Goal: Use online tool/utility: Utilize a website feature to perform a specific function

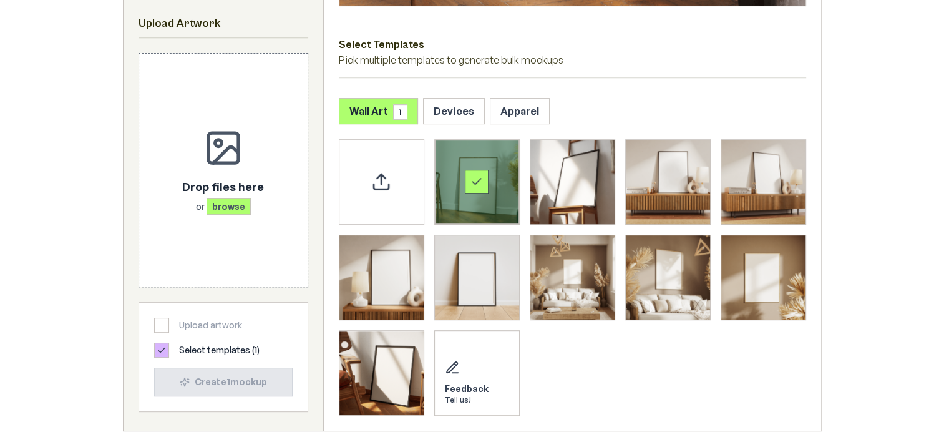
scroll to position [602, 0]
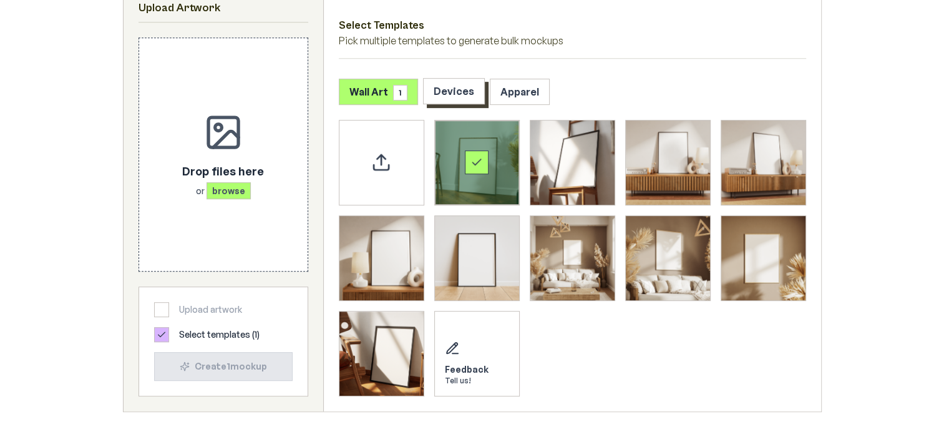
click at [452, 89] on button "Devices" at bounding box center [454, 91] width 62 height 26
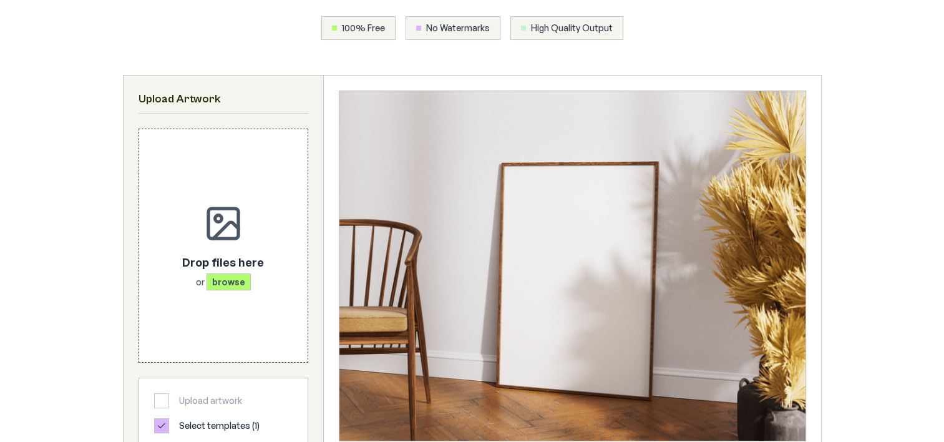
scroll to position [0, 0]
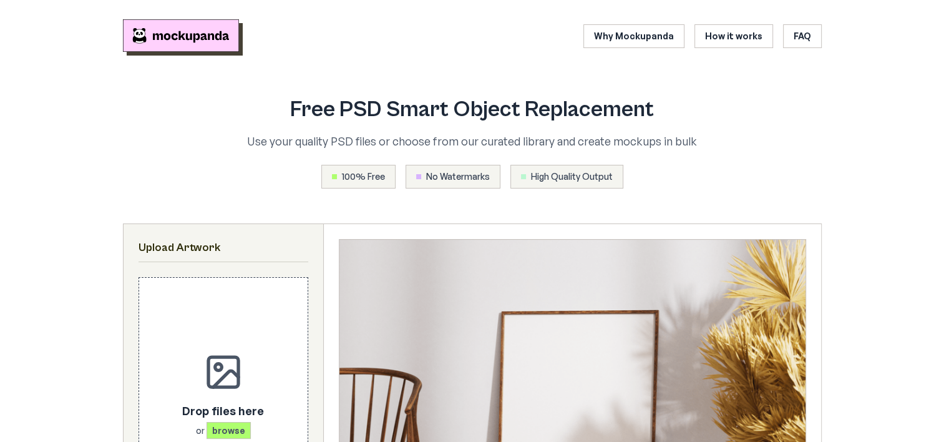
click at [153, 35] on img "Mockupanda home" at bounding box center [181, 35] width 116 height 32
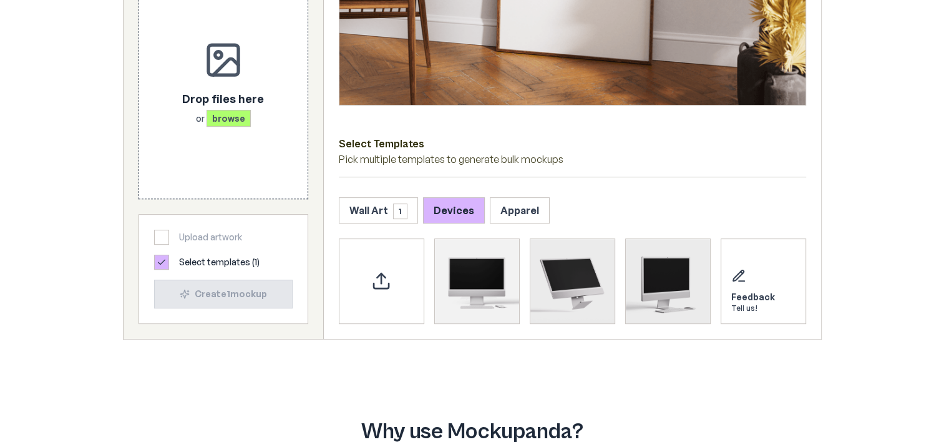
scroll to position [485, 0]
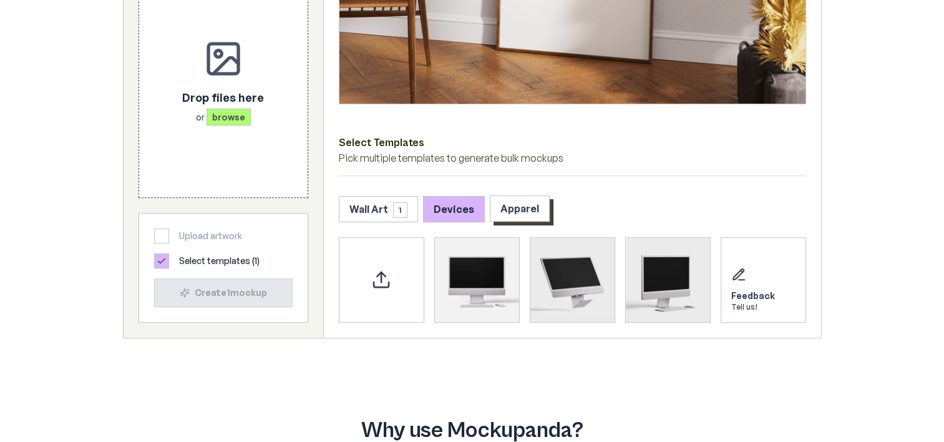
click at [513, 204] on button "Apparel" at bounding box center [520, 208] width 60 height 26
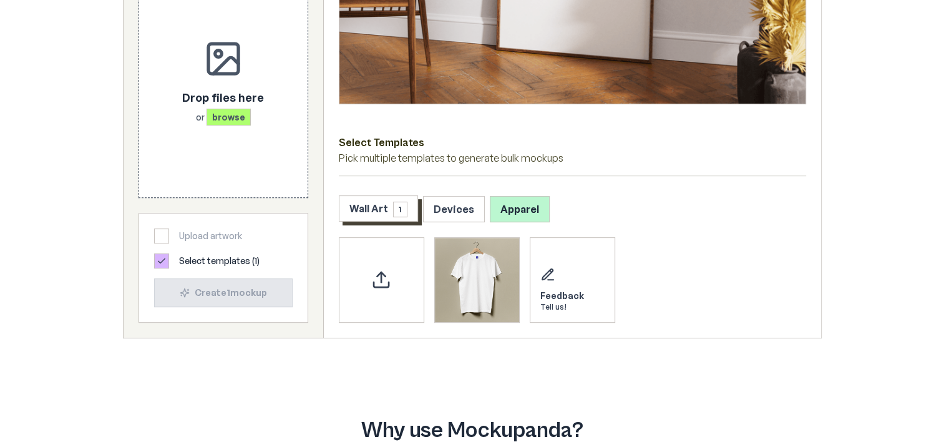
click at [367, 208] on button "Wall Art 1" at bounding box center [378, 208] width 79 height 26
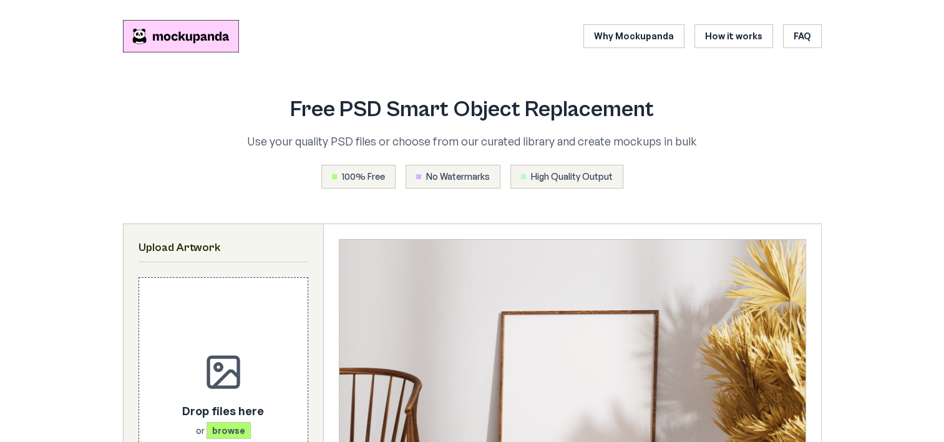
scroll to position [0, 0]
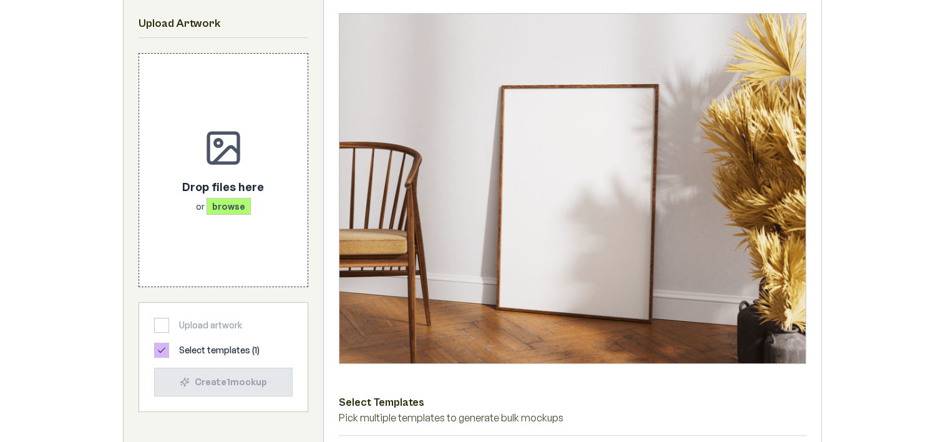
scroll to position [226, 0]
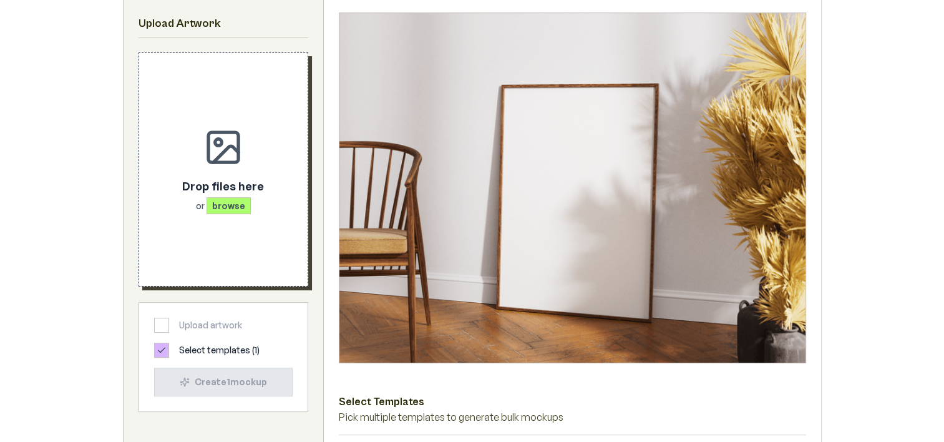
click at [224, 204] on span "browse" at bounding box center [228, 205] width 44 height 17
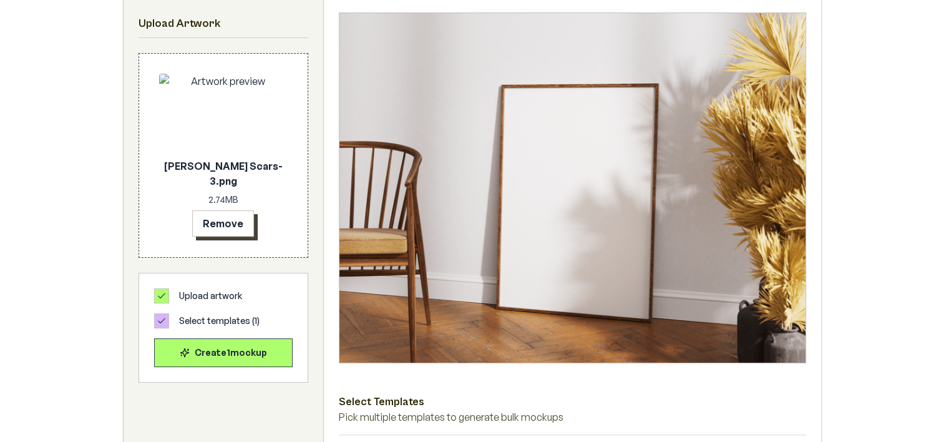
click at [225, 224] on button "Remove" at bounding box center [223, 223] width 62 height 26
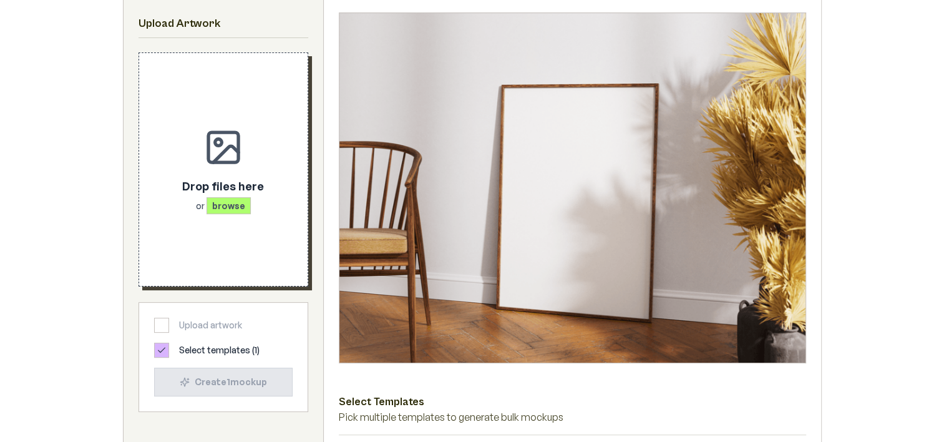
click at [220, 206] on span "browse" at bounding box center [228, 205] width 44 height 17
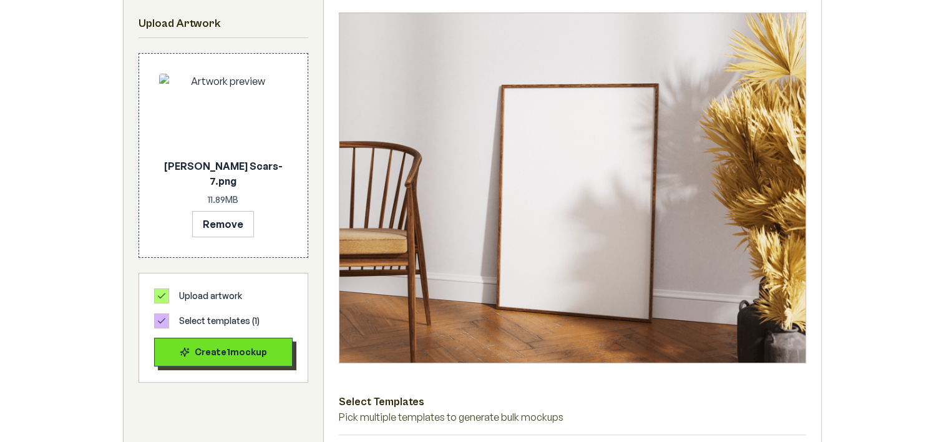
click at [227, 346] on div "Create 1 mockup" at bounding box center [223, 352] width 117 height 12
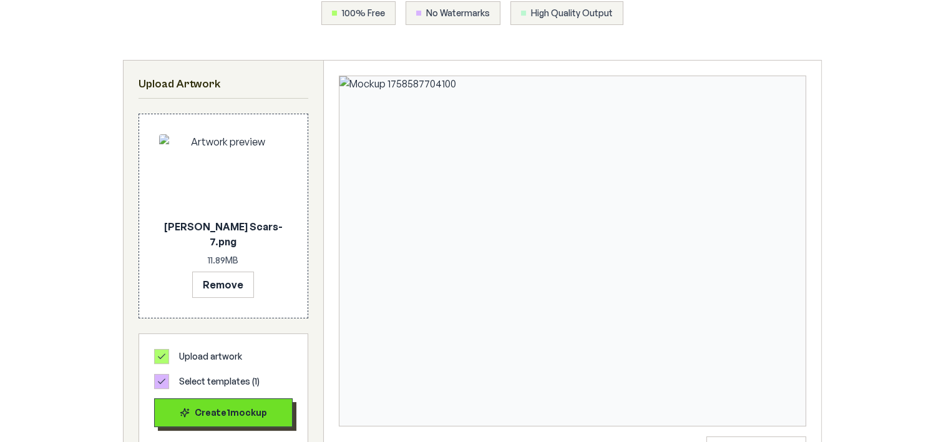
scroll to position [0, 0]
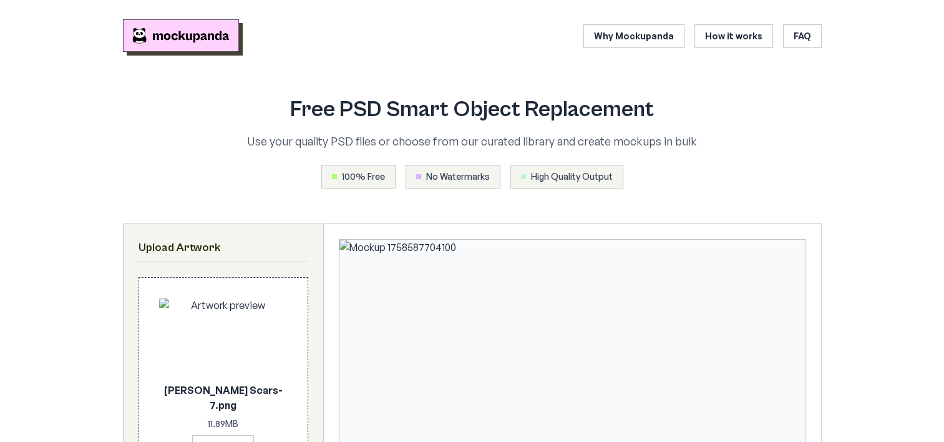
click at [185, 33] on img "Mockupanda home" at bounding box center [181, 35] width 116 height 32
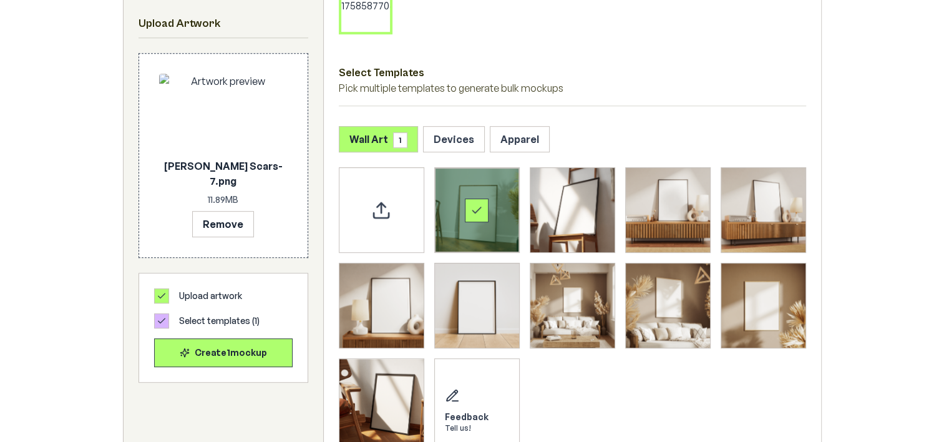
scroll to position [653, 0]
click at [437, 139] on button "Devices" at bounding box center [454, 138] width 62 height 26
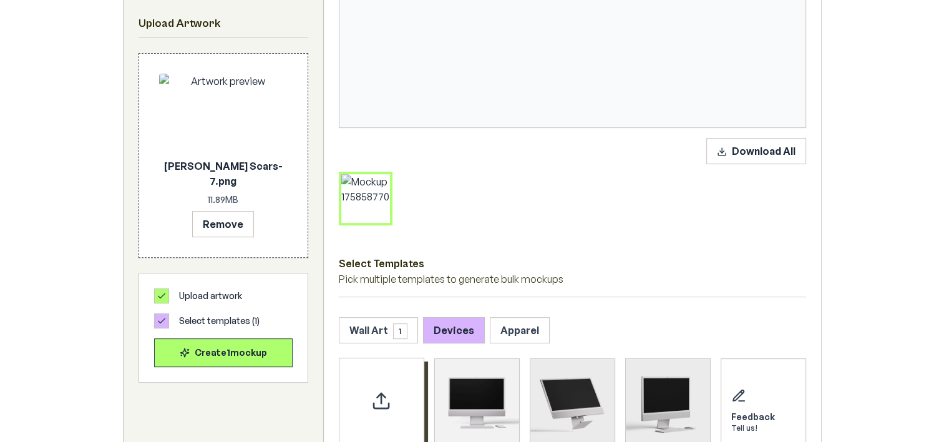
scroll to position [458, 0]
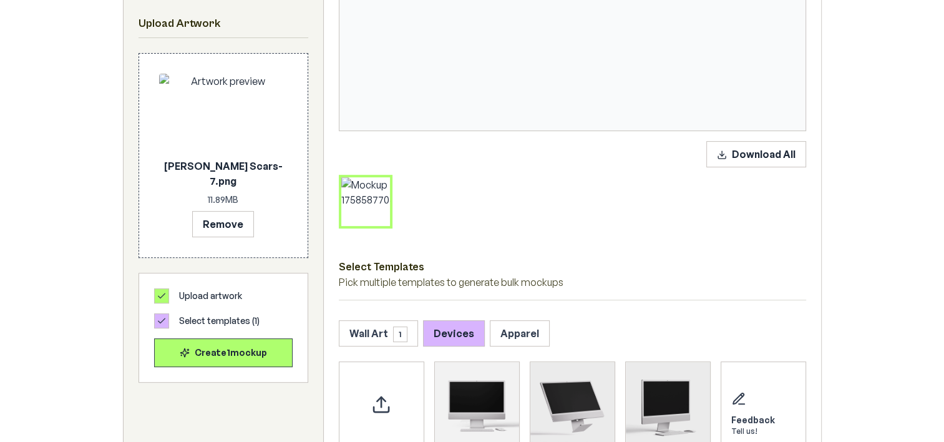
click at [389, 177] on icon at bounding box center [386, 180] width 7 height 7
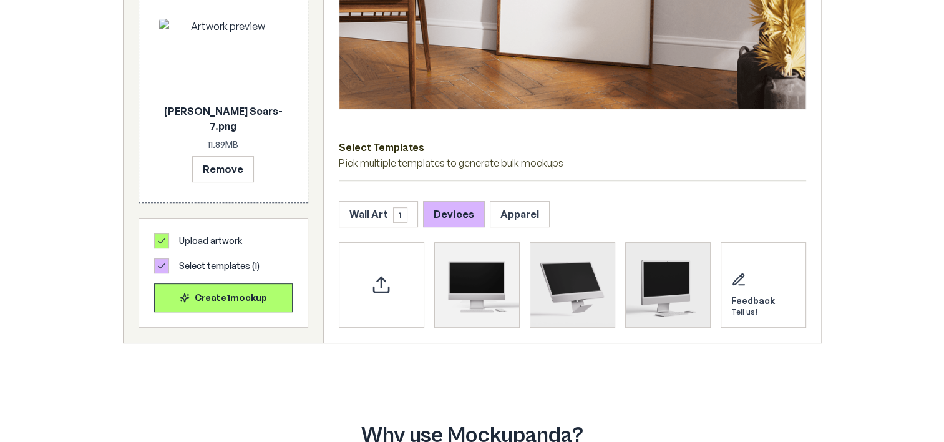
scroll to position [481, 0]
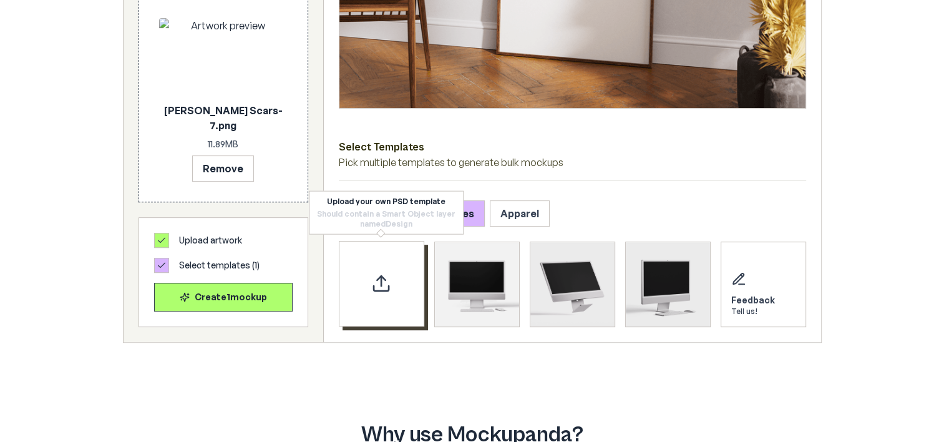
click at [374, 288] on icon "Upload custom PSD template" at bounding box center [381, 283] width 20 height 20
click at [384, 288] on icon "Upload custom PSD template" at bounding box center [381, 283] width 20 height 20
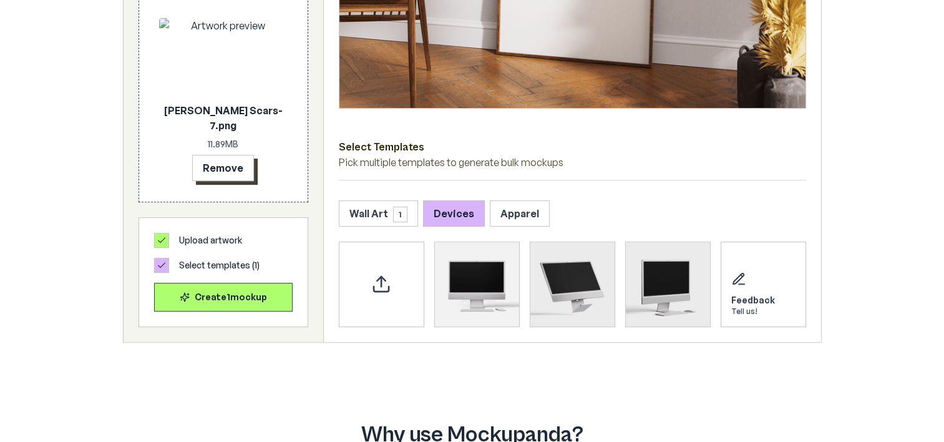
click at [231, 162] on button "Remove" at bounding box center [223, 168] width 62 height 26
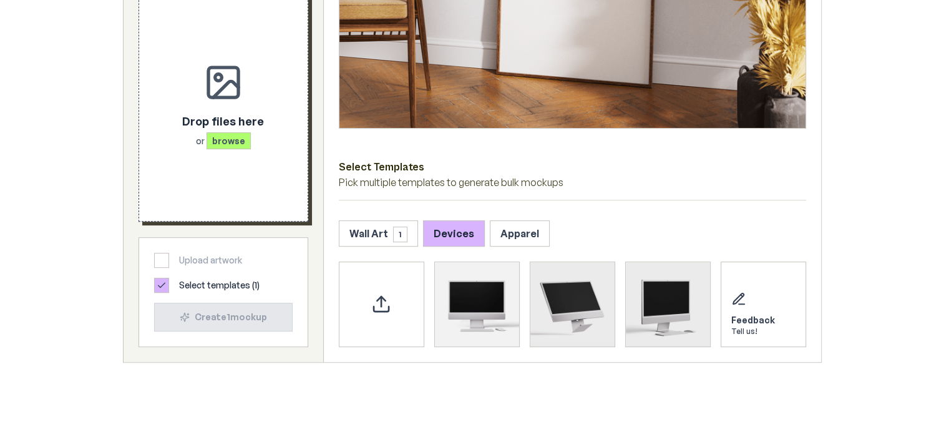
scroll to position [460, 0]
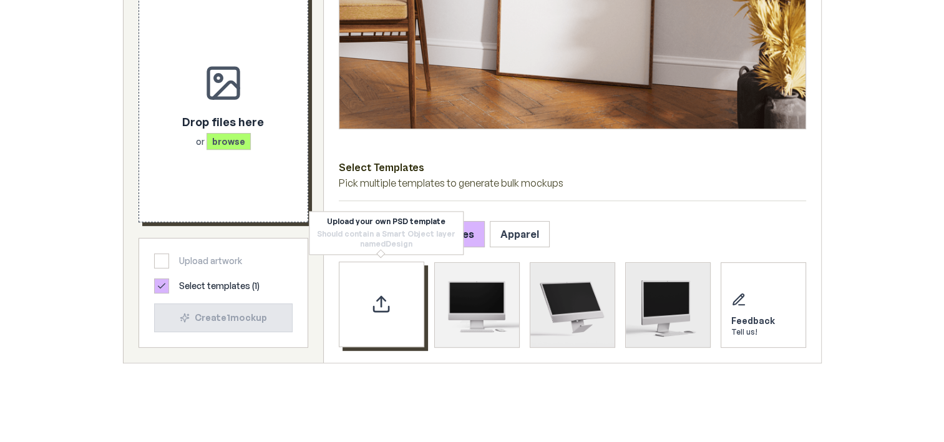
click at [387, 303] on icon "Upload custom PSD template" at bounding box center [381, 304] width 20 height 20
click at [346, 273] on div "Upload custom PSD template" at bounding box center [381, 303] width 85 height 85
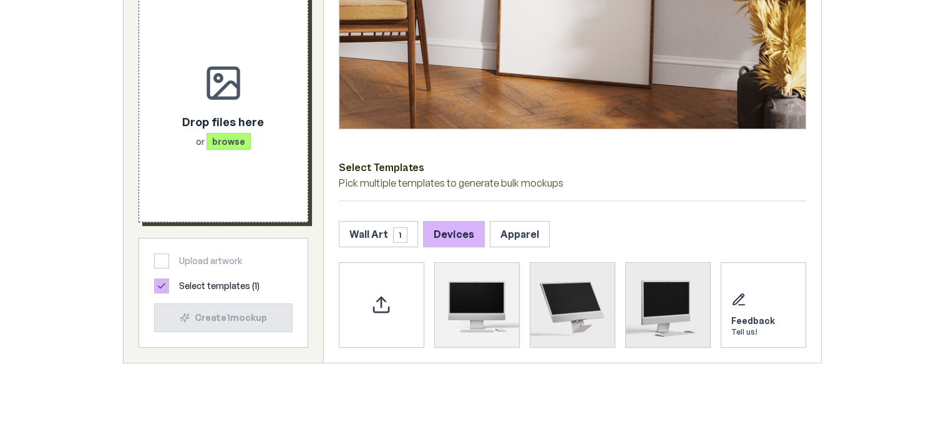
click at [161, 259] on div at bounding box center [161, 260] width 15 height 15
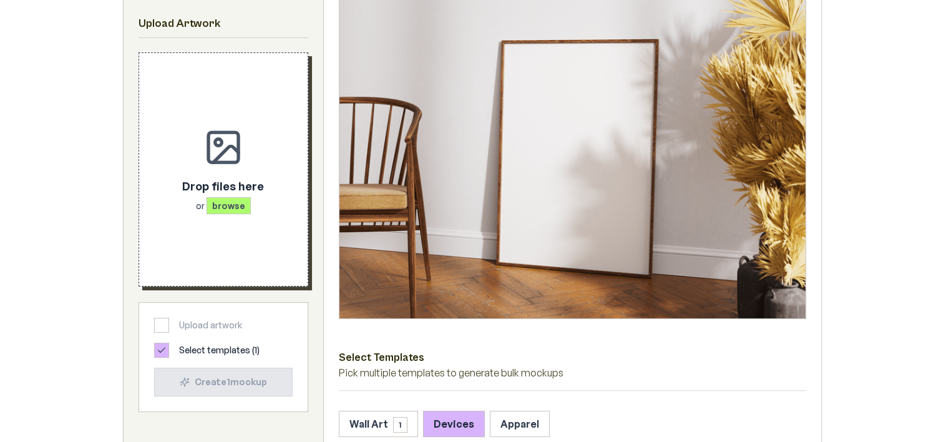
scroll to position [269, 0]
